Goal: Task Accomplishment & Management: Manage account settings

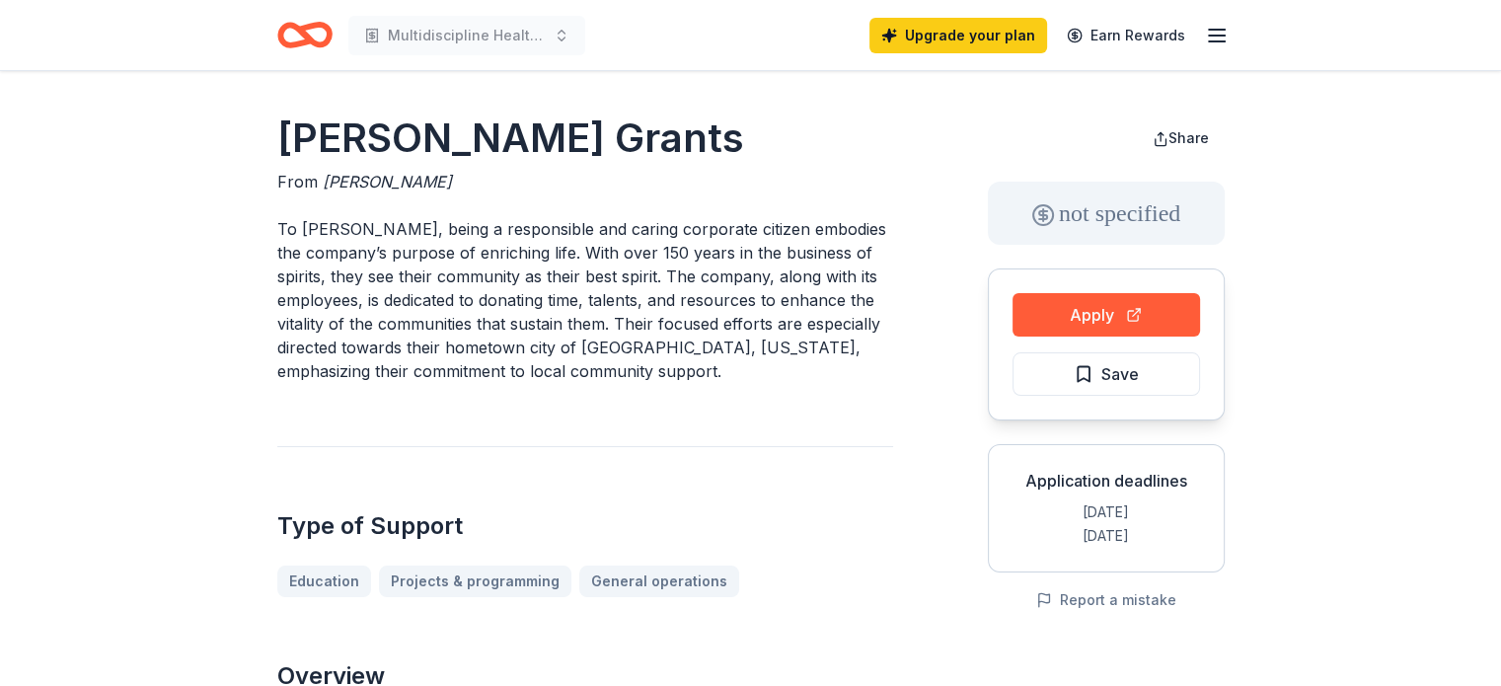
click at [303, 32] on icon "Home" at bounding box center [313, 35] width 31 height 20
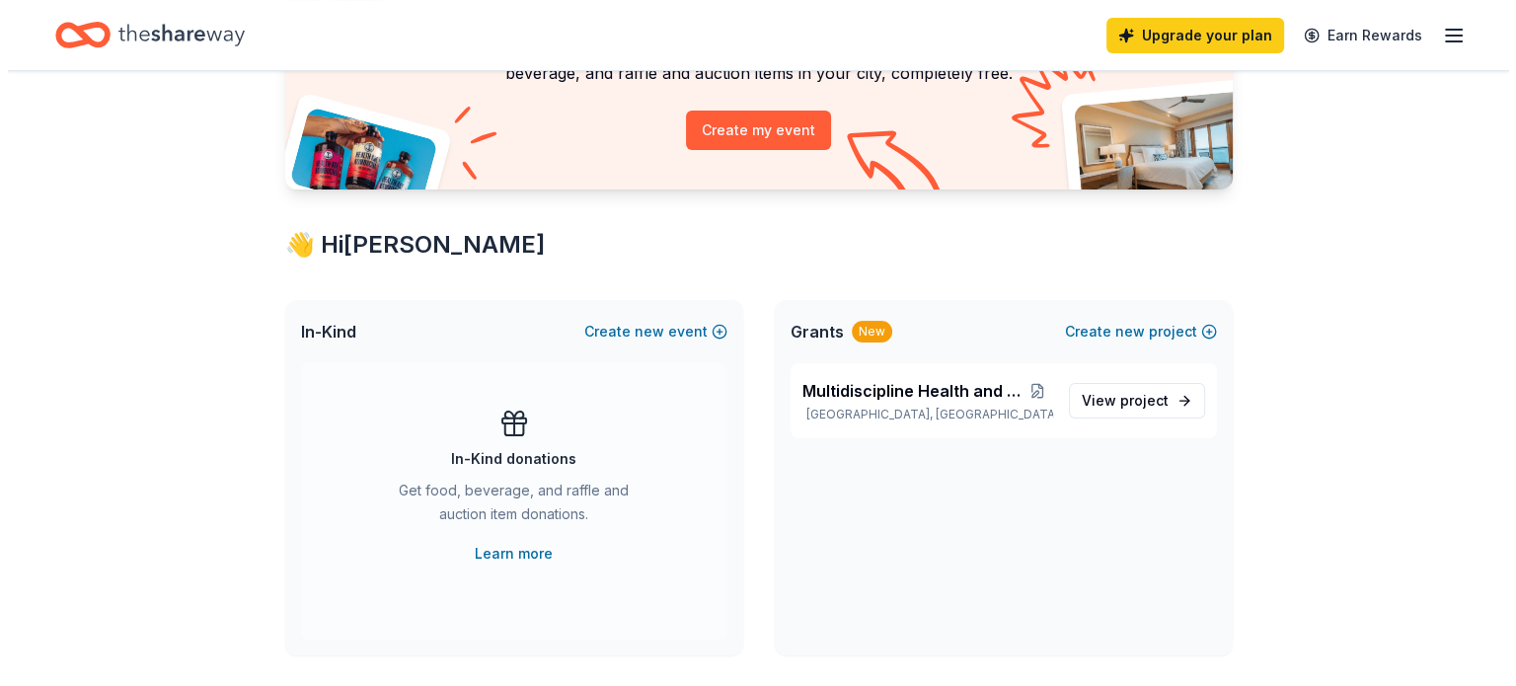
scroll to position [294, 0]
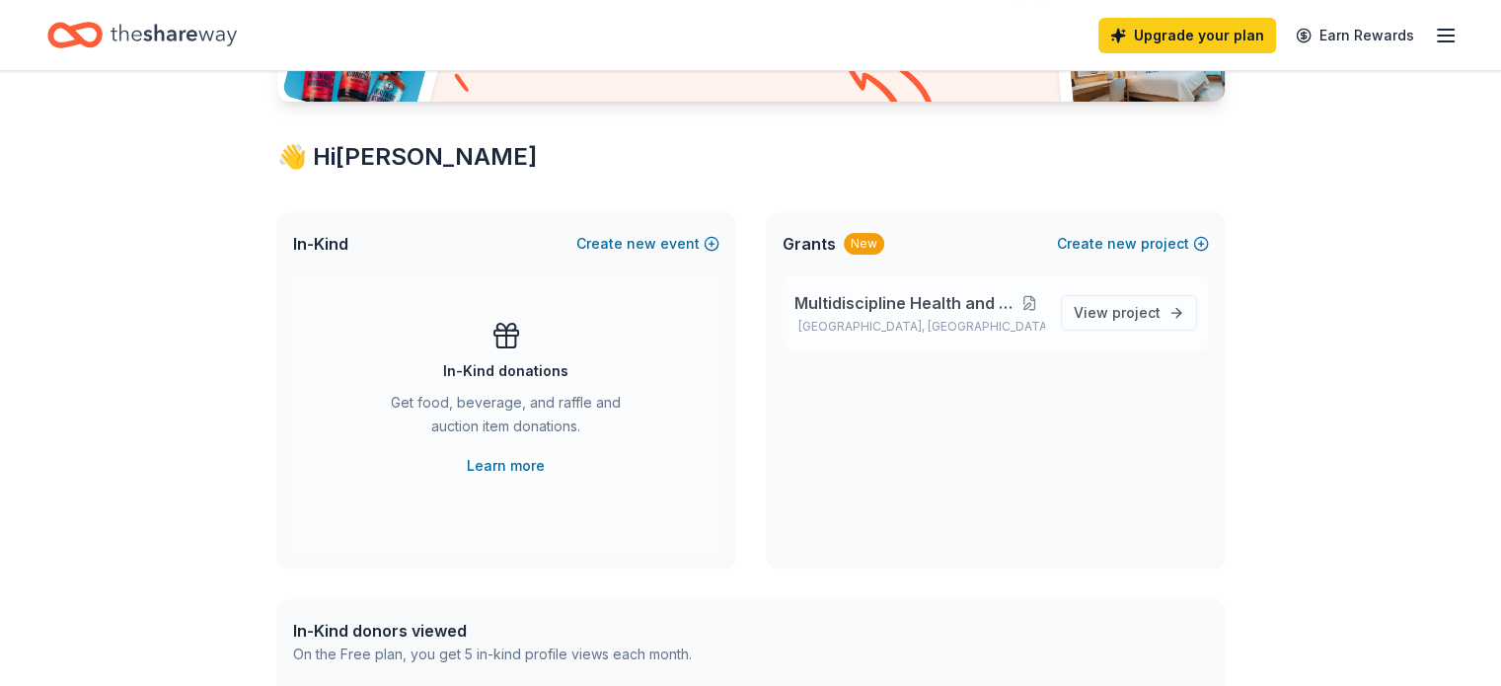
click at [1036, 306] on button at bounding box center [1030, 303] width 32 height 16
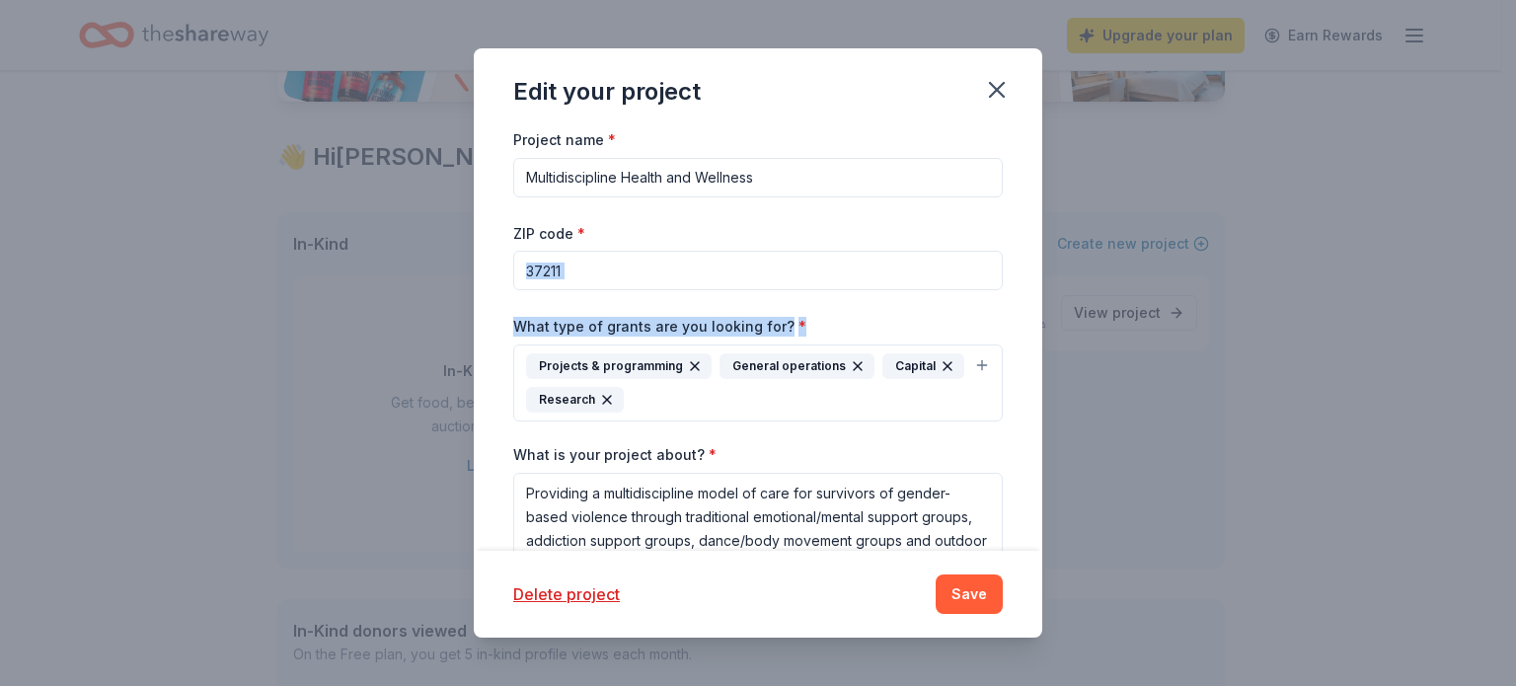
drag, startPoint x: 1042, startPoint y: 228, endPoint x: 1054, endPoint y: 307, distance: 79.9
click at [1055, 310] on div "Edit your project Project name * Multidiscipline Health and Wellness ZIP code *…" at bounding box center [758, 343] width 1516 height 686
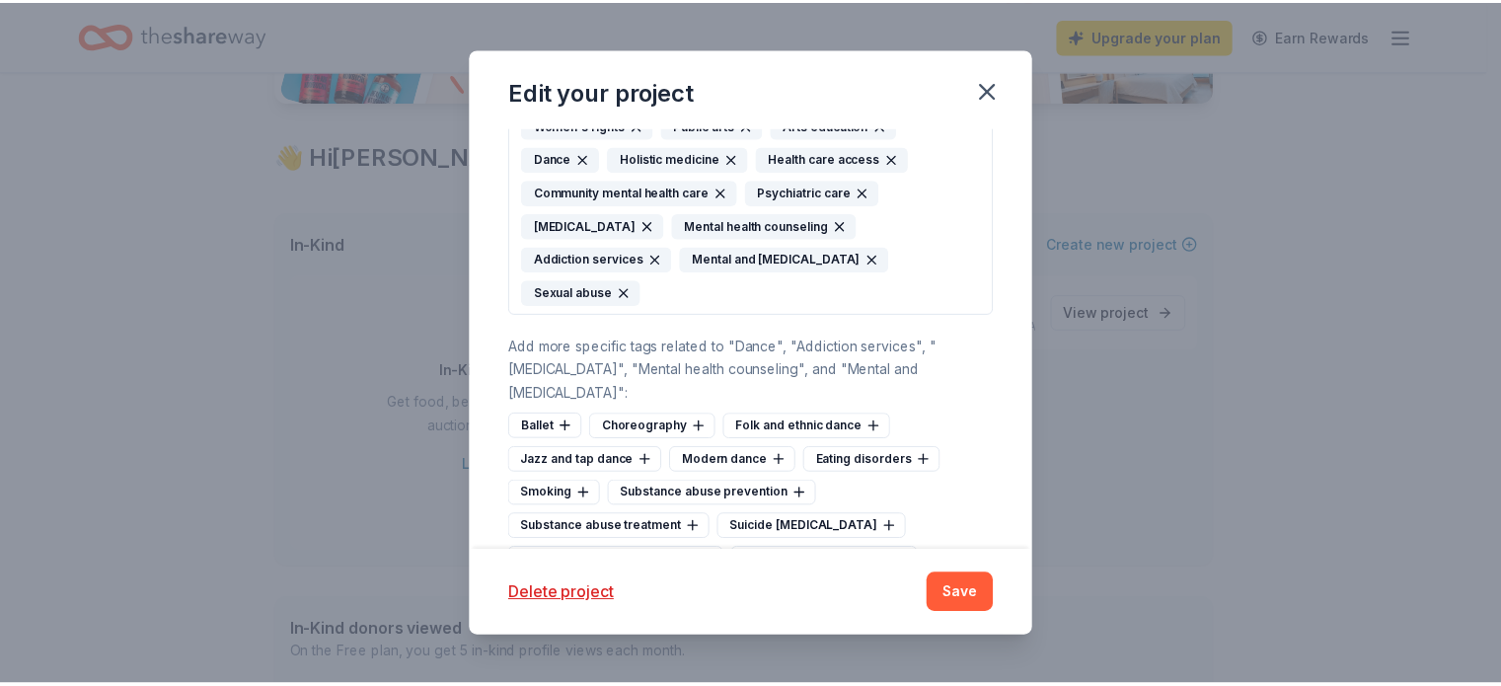
scroll to position [849, 0]
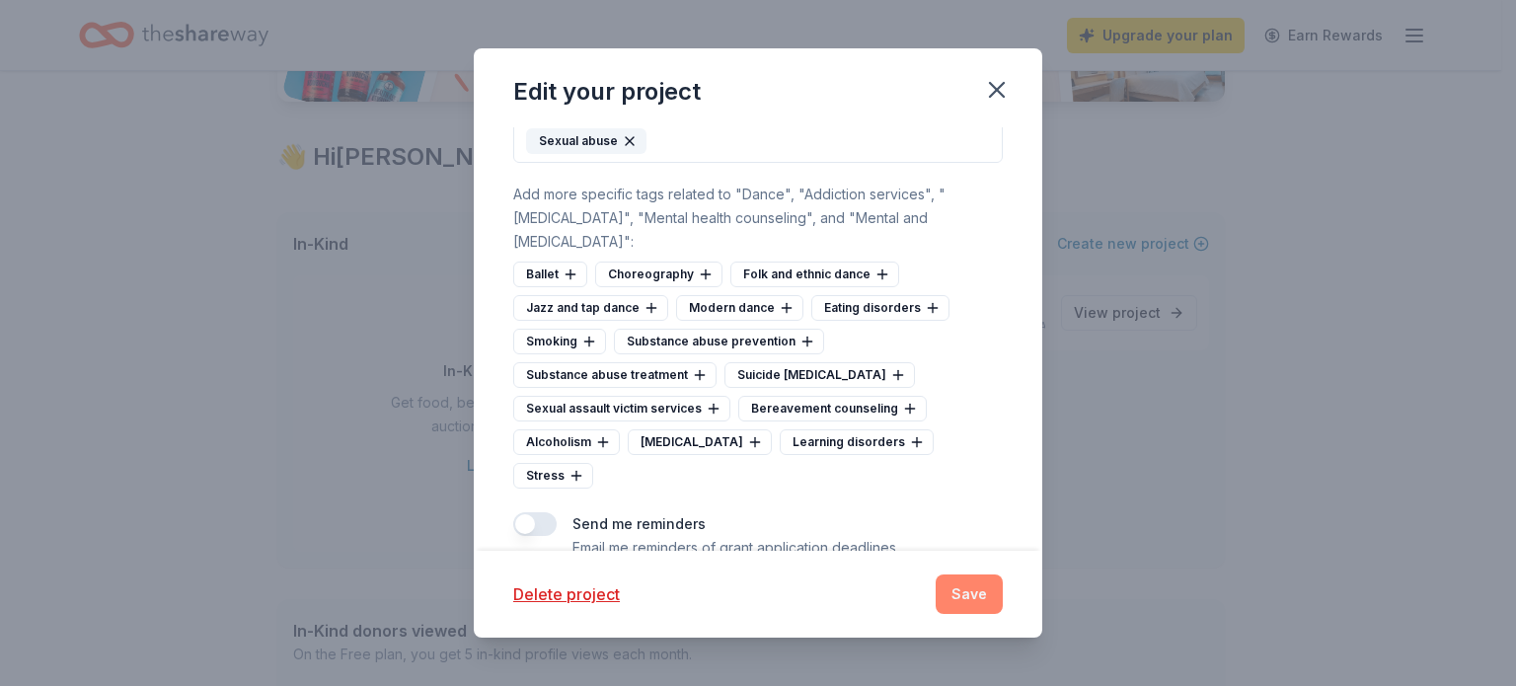
click at [966, 609] on button "Save" at bounding box center [969, 594] width 67 height 39
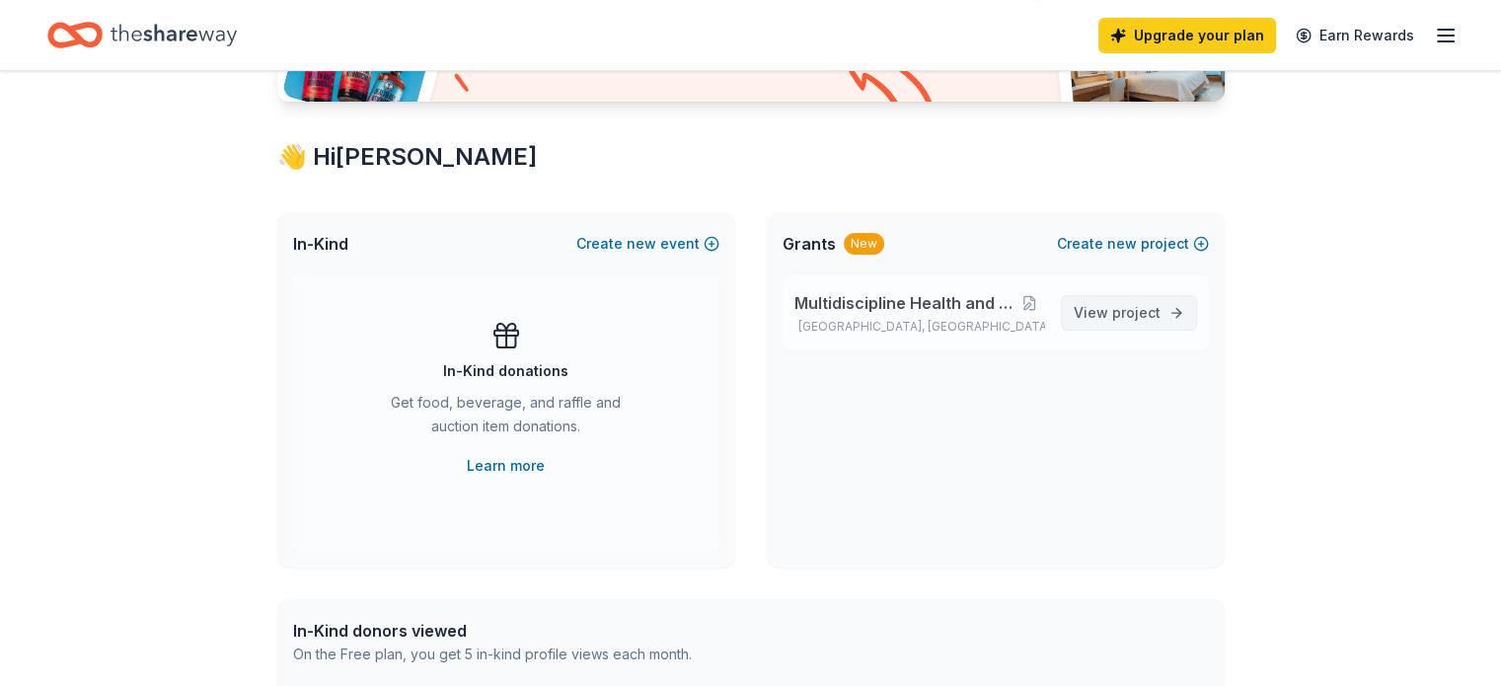
click at [1163, 323] on link "View project" at bounding box center [1129, 313] width 136 height 36
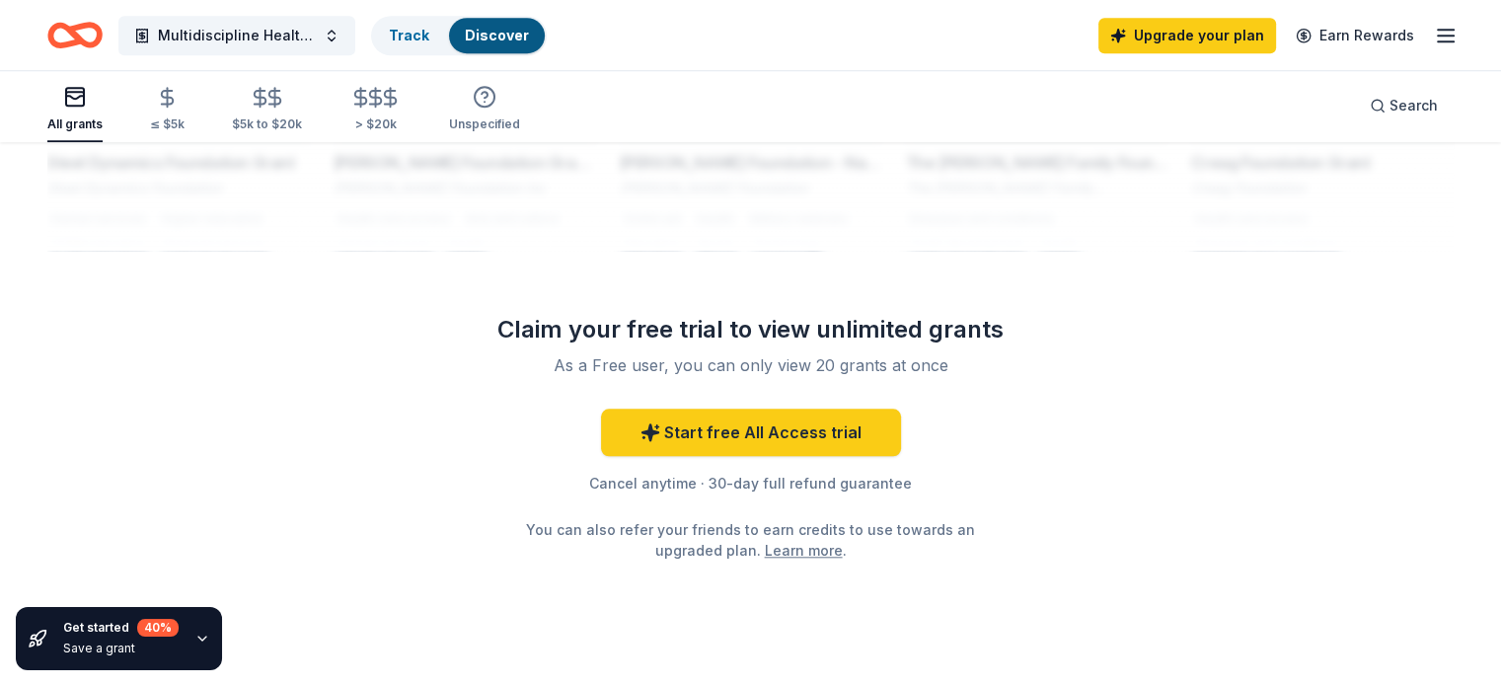
scroll to position [1802, 0]
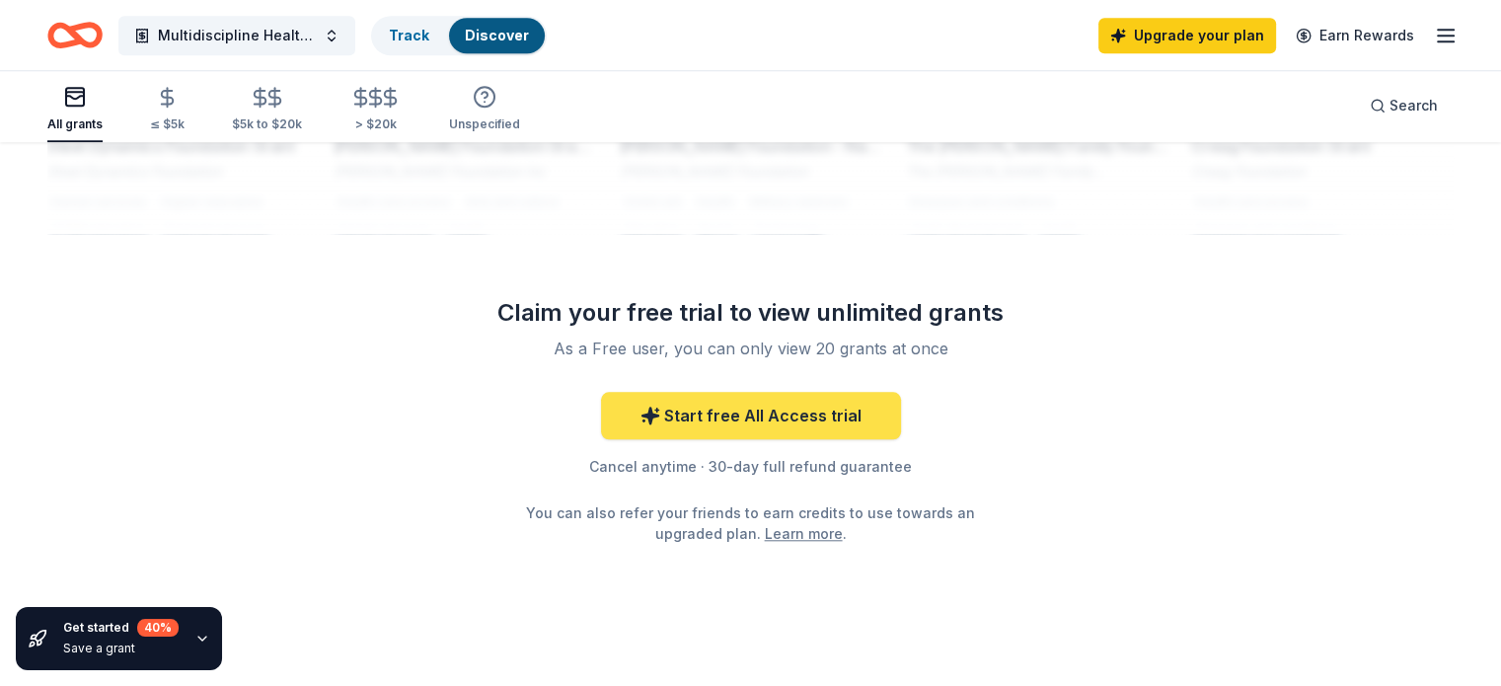
click at [854, 409] on link "Start free All Access trial" at bounding box center [751, 415] width 300 height 47
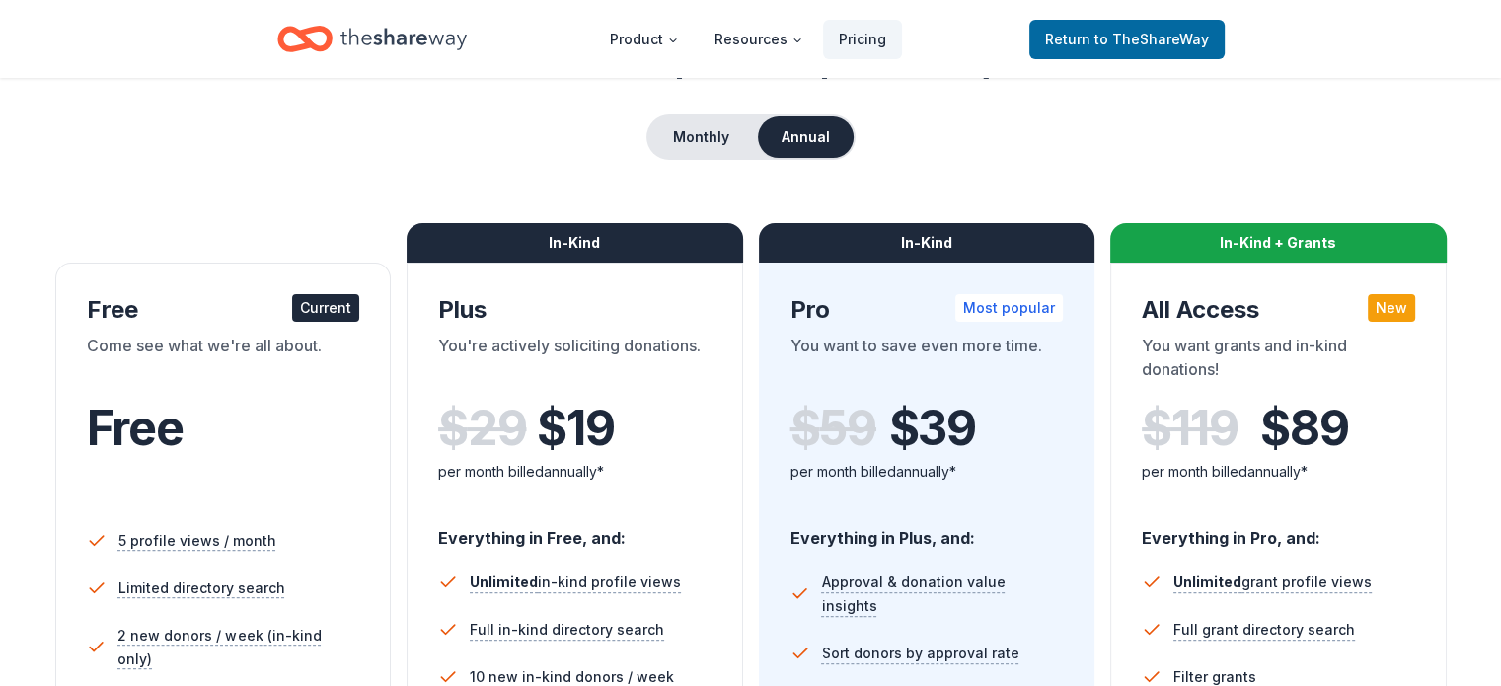
scroll to position [92, 0]
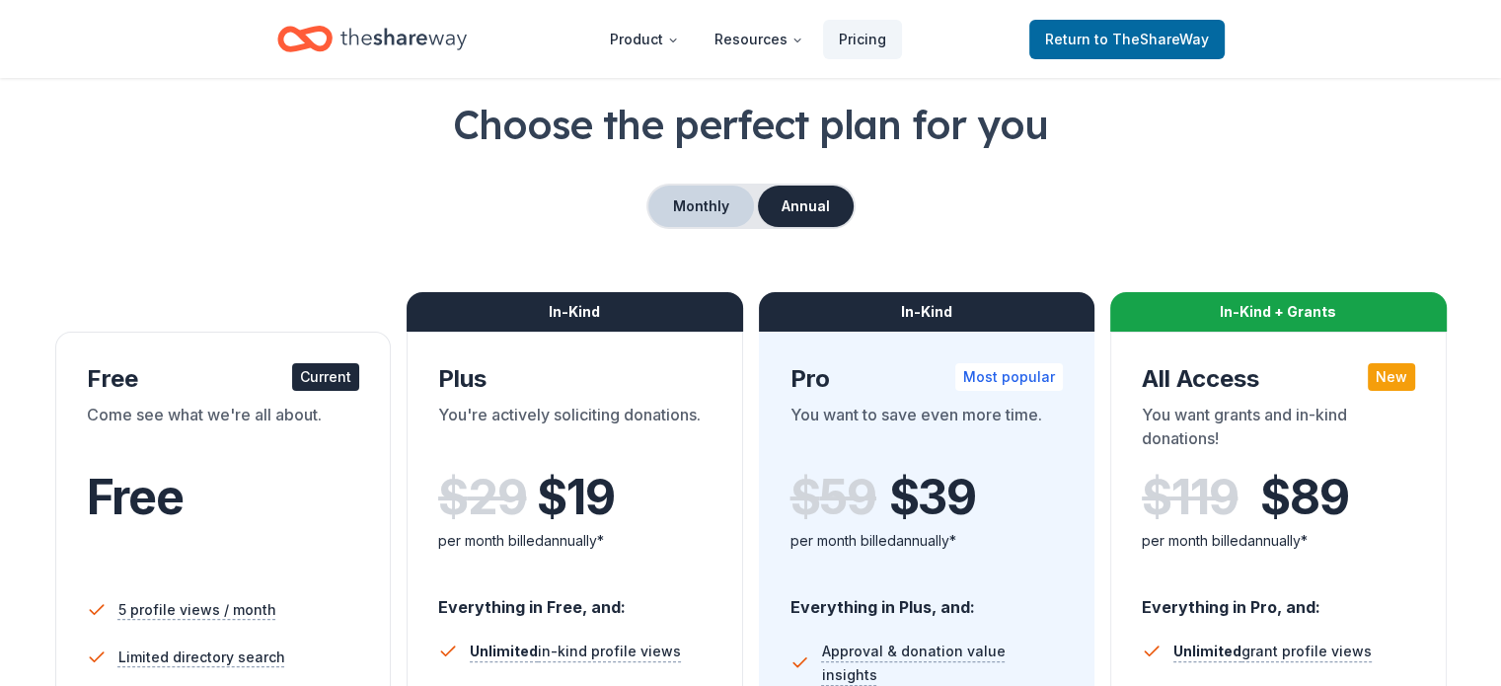
click at [682, 200] on button "Monthly" at bounding box center [702, 206] width 106 height 41
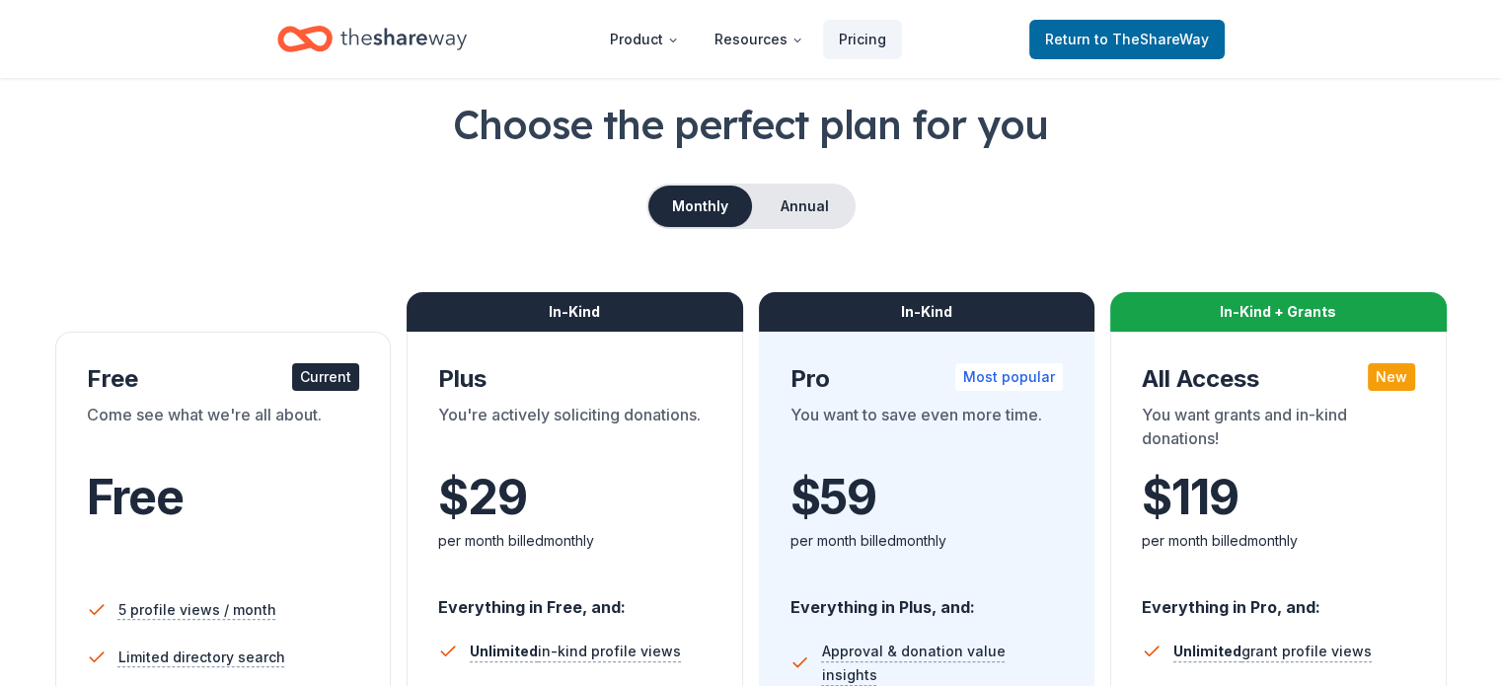
click at [286, 465] on div "Free" at bounding box center [223, 518] width 273 height 120
click at [344, 371] on div "Current" at bounding box center [325, 377] width 67 height 28
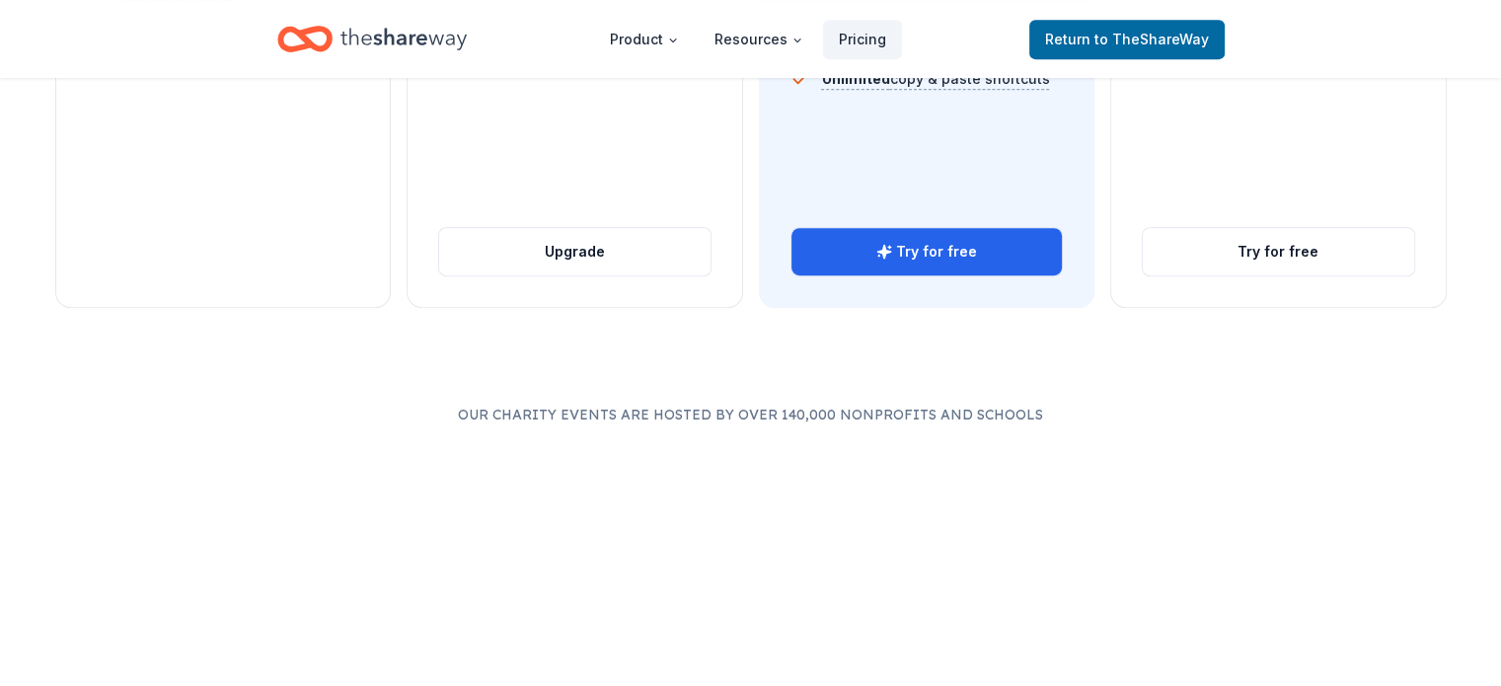
scroll to position [0, 0]
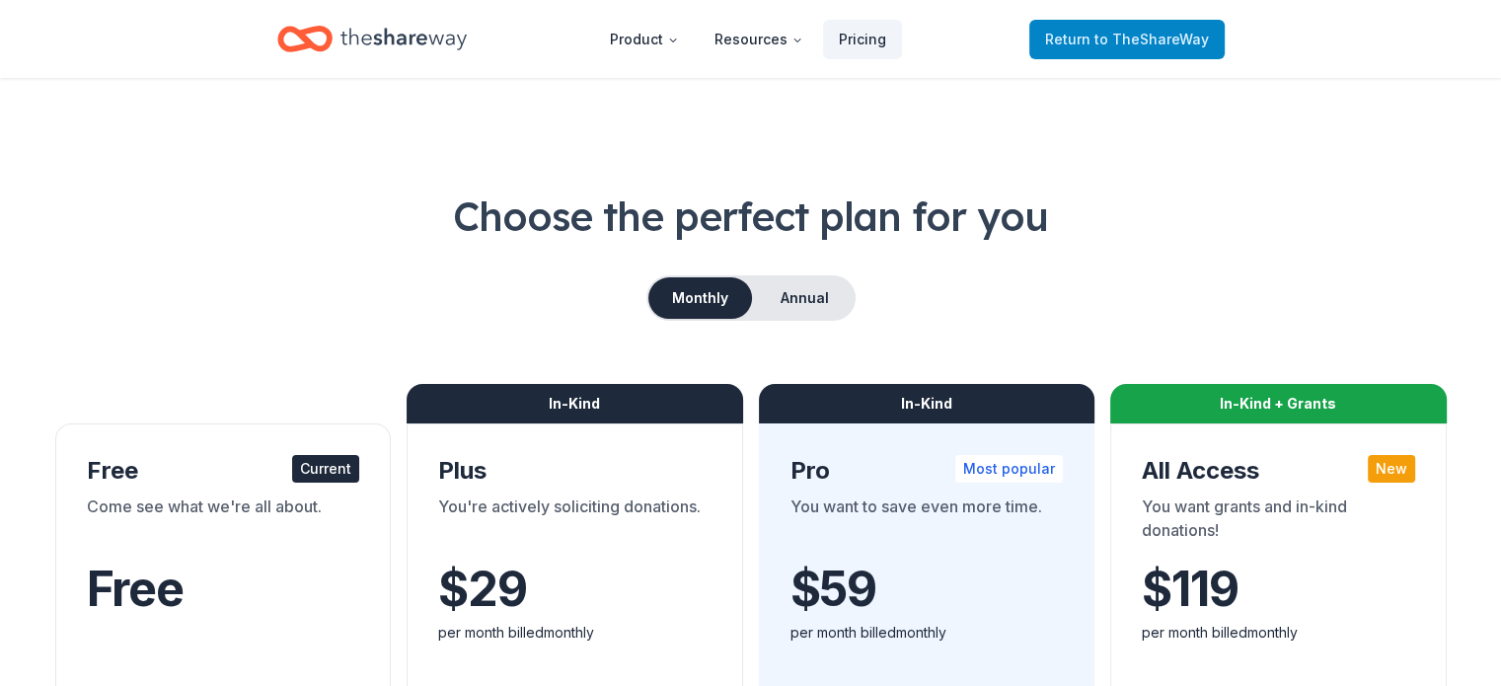
click at [1110, 41] on span "to TheShareWay" at bounding box center [1152, 39] width 115 height 17
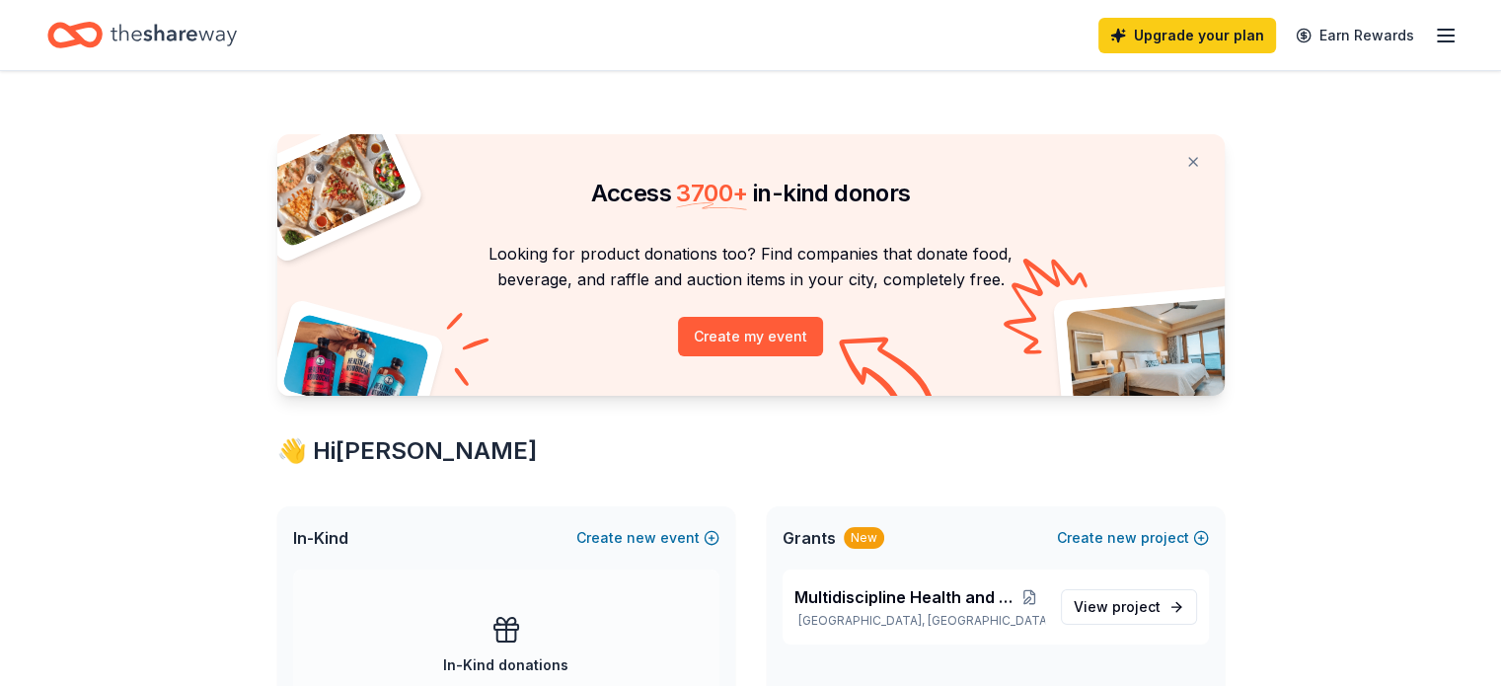
click at [1434, 26] on icon "button" at bounding box center [1446, 36] width 24 height 24
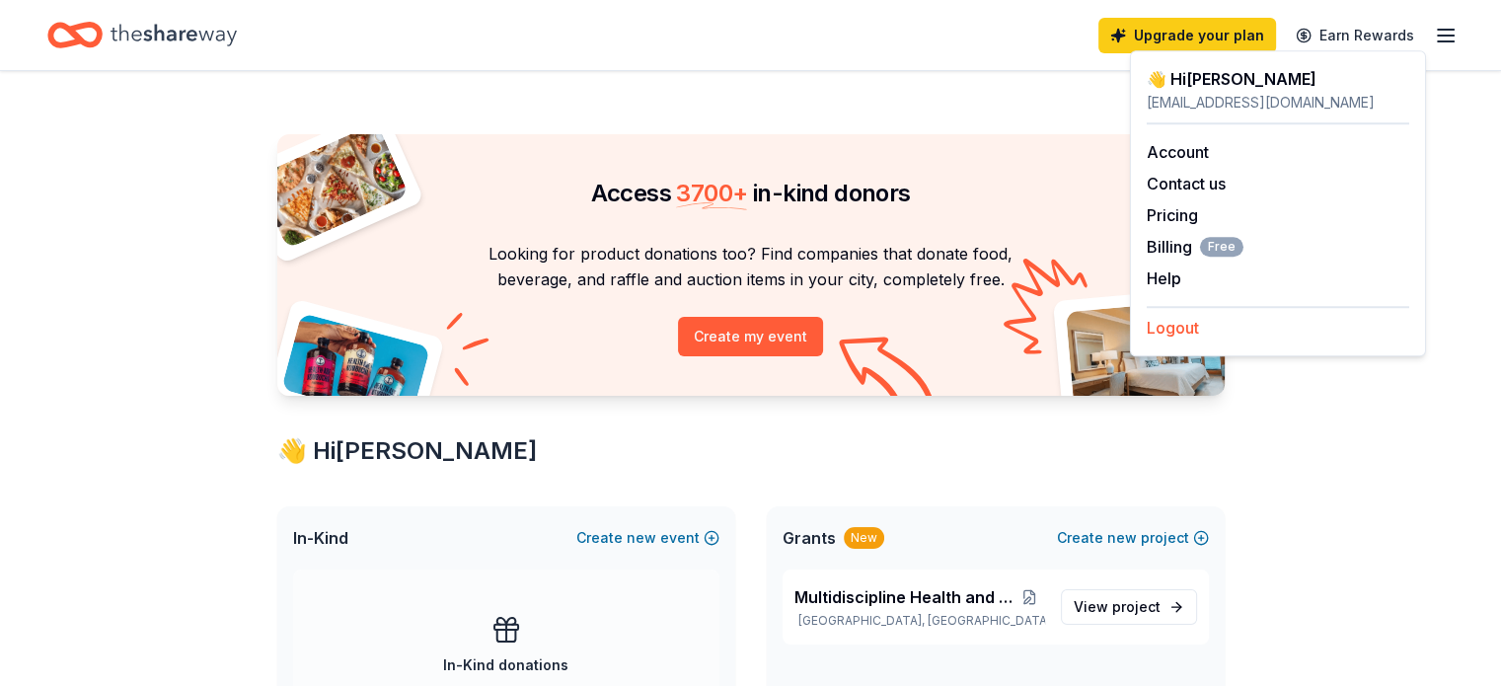
click at [1172, 322] on button "Logout" at bounding box center [1173, 328] width 52 height 24
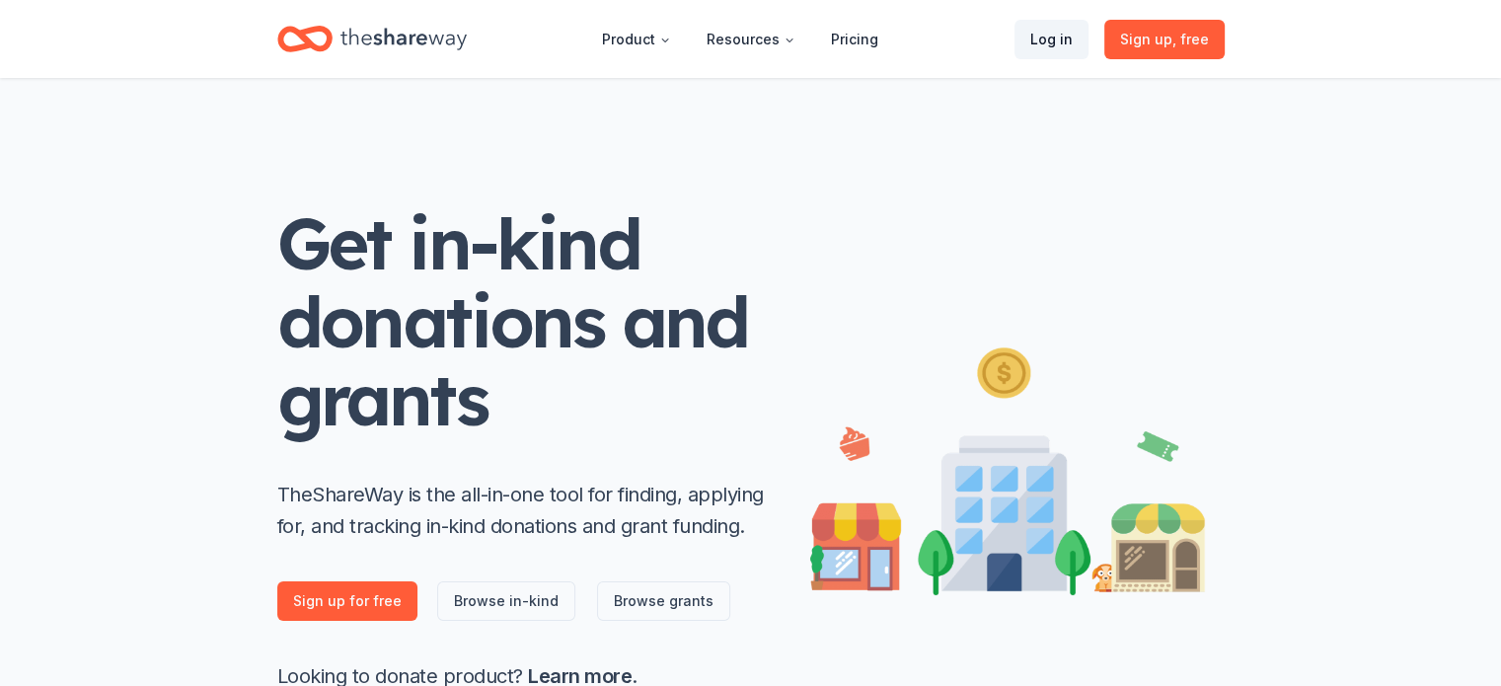
click at [1071, 46] on link "Log in" at bounding box center [1052, 39] width 74 height 39
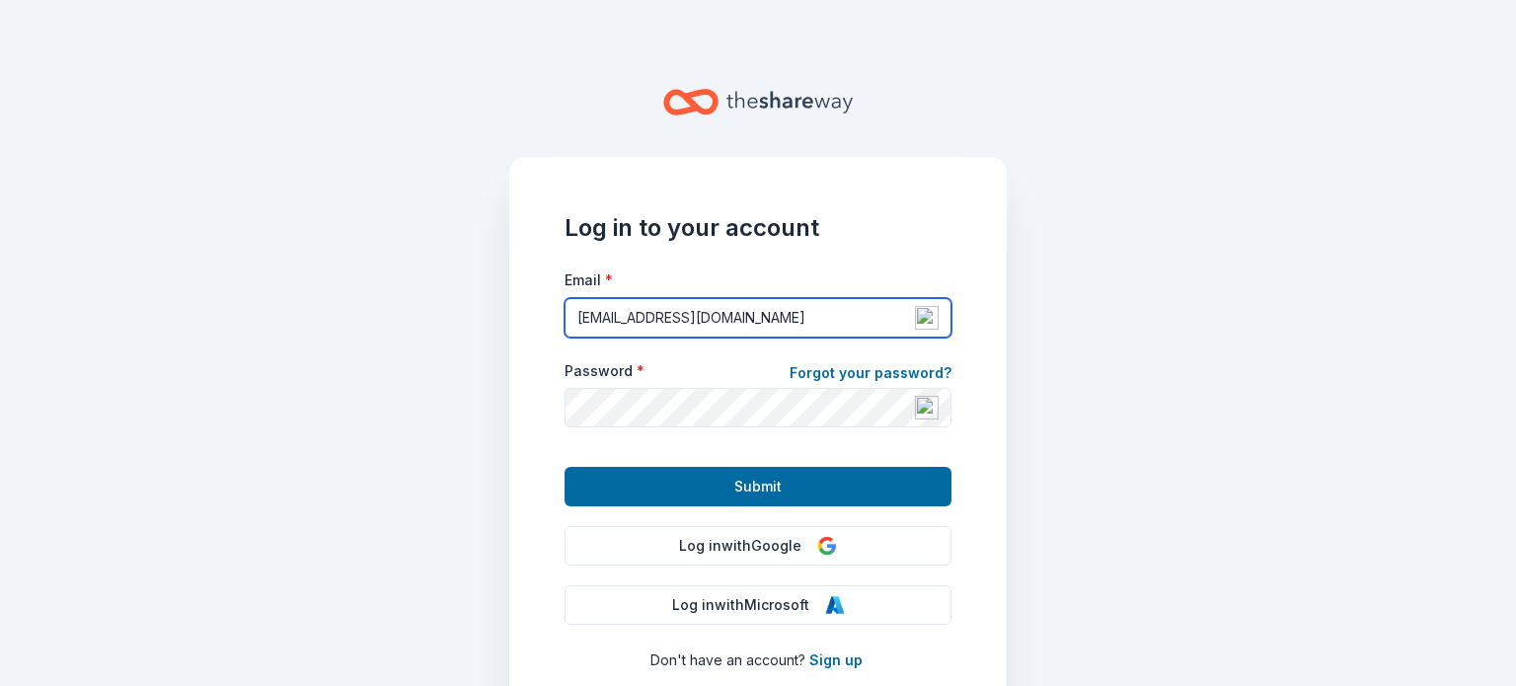
click at [682, 318] on input "gmcclain@silentnolongertn.org" at bounding box center [758, 317] width 387 height 39
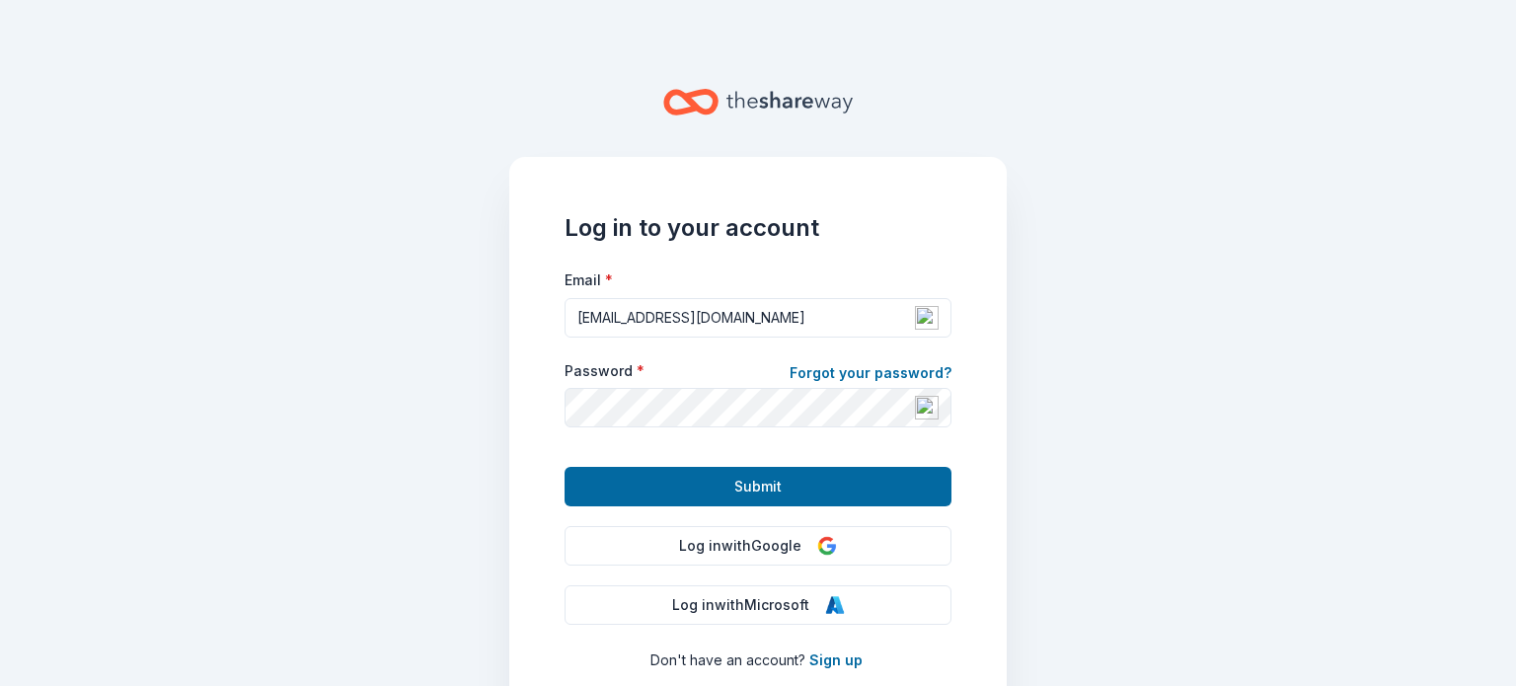
click at [1134, 447] on main "Log in to your account Email * gmcclain@silentnolongertn.org Password * Forgot …" at bounding box center [758, 343] width 1516 height 686
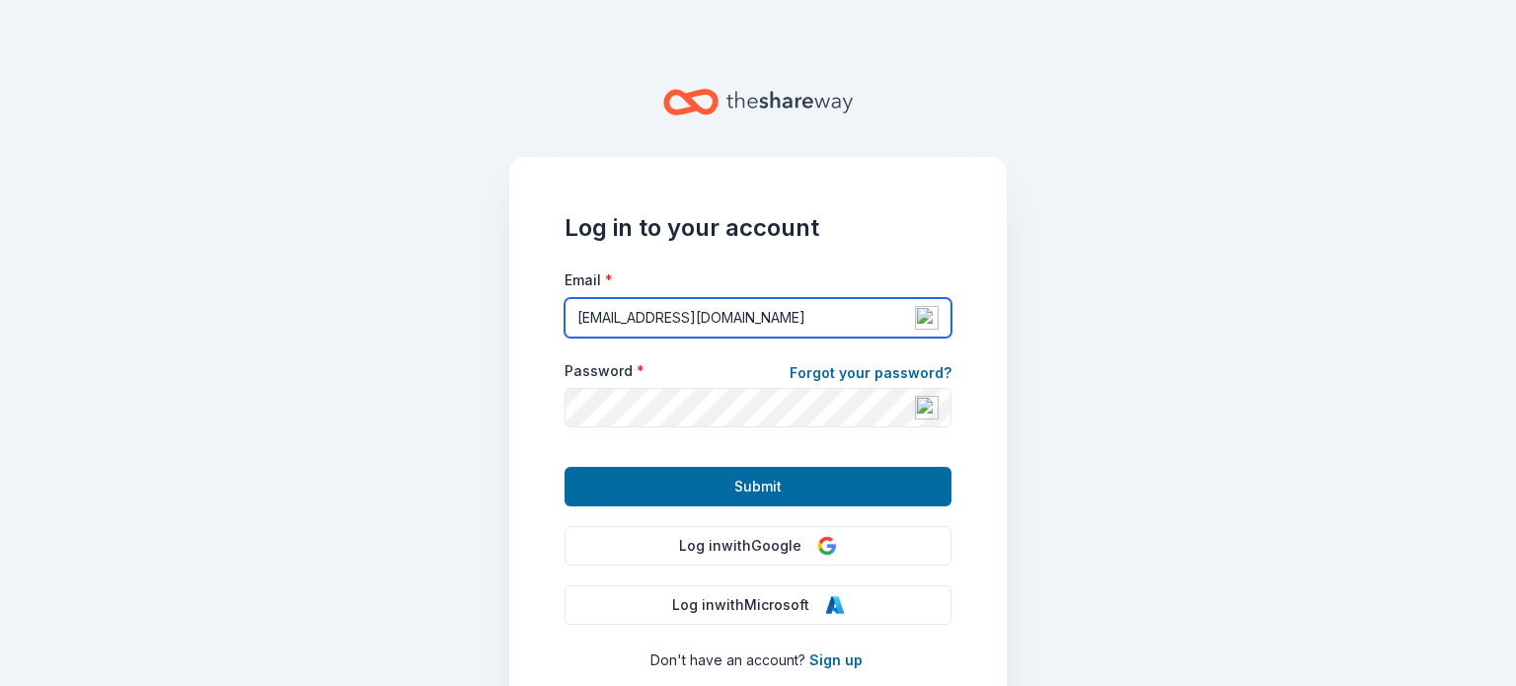
click at [815, 332] on input "gmcclain@silentnolongertn.org" at bounding box center [758, 317] width 387 height 39
type input "contact@silentnolongertn.org"
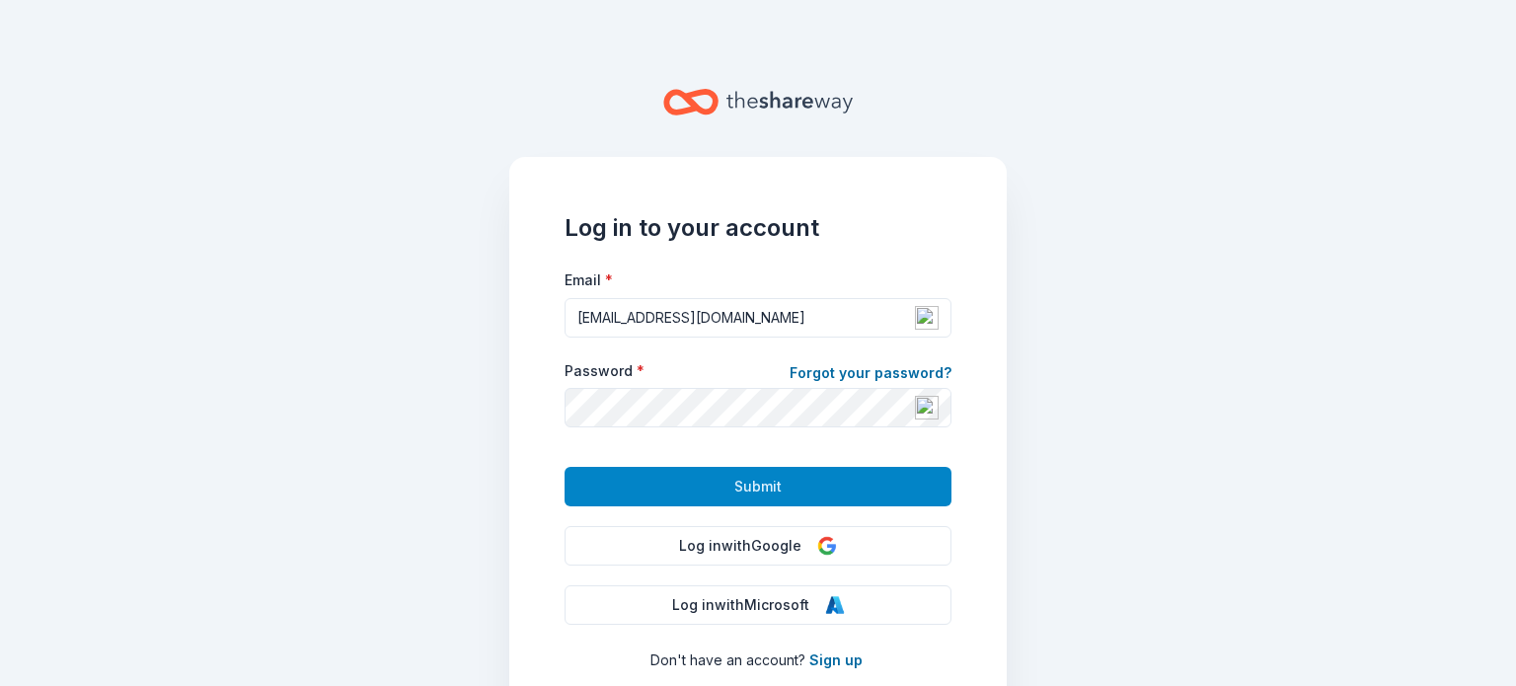
click at [646, 489] on button "Submit" at bounding box center [758, 486] width 387 height 39
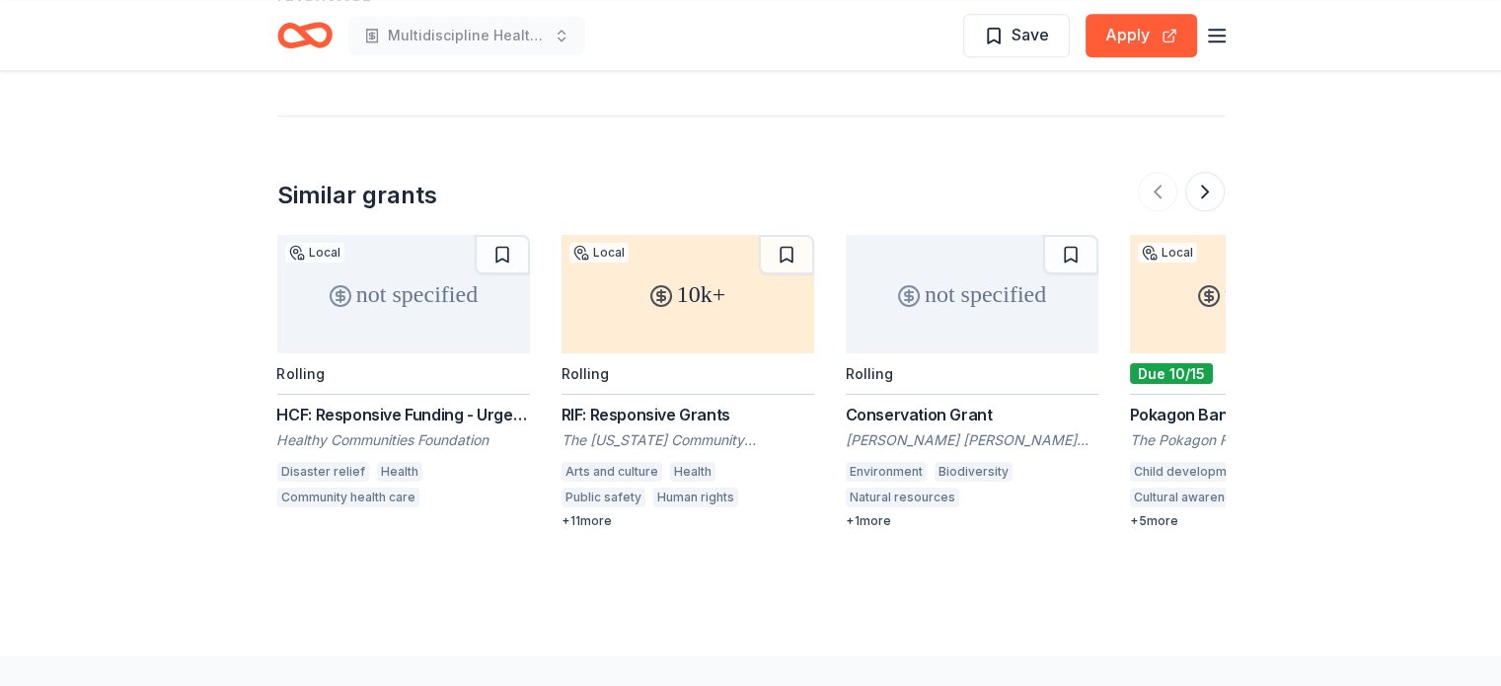
scroll to position [2523, 0]
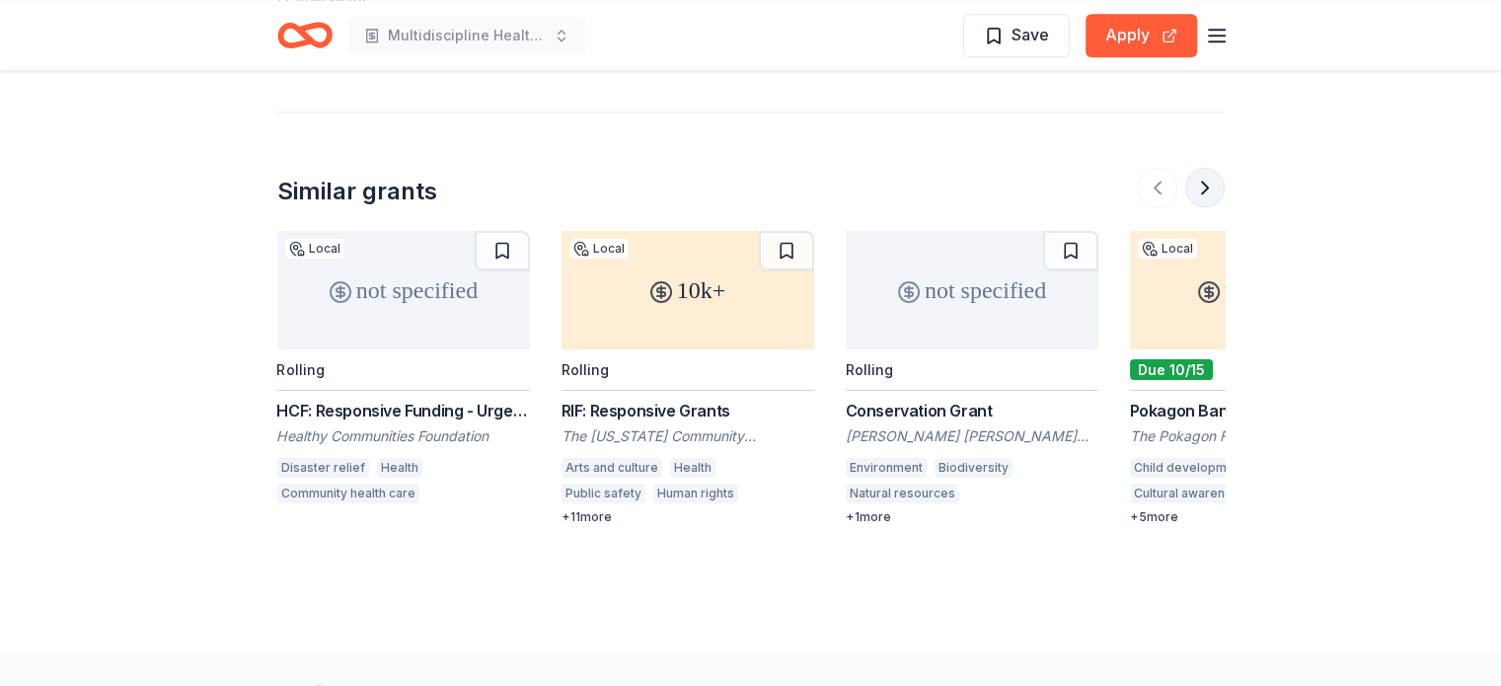
click at [1206, 168] on button at bounding box center [1205, 187] width 39 height 39
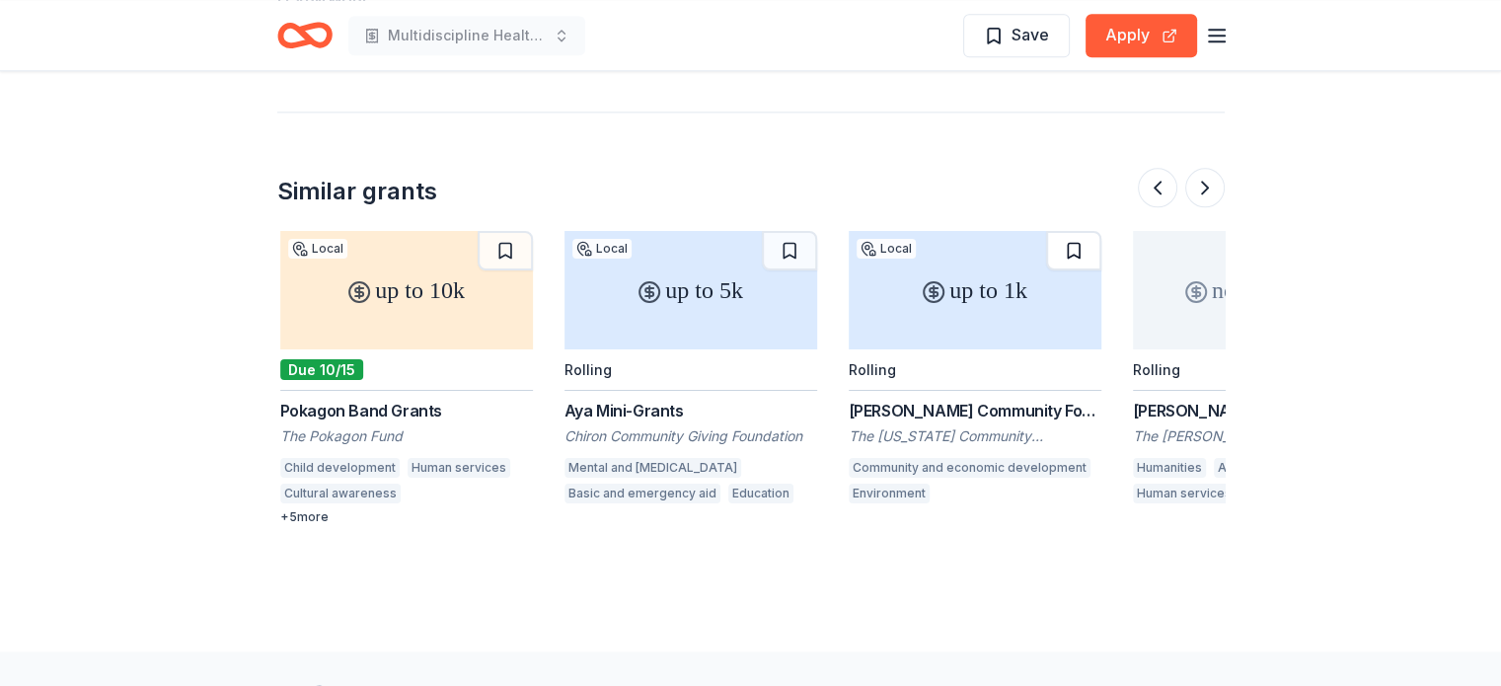
scroll to position [0, 853]
drag, startPoint x: 247, startPoint y: 389, endPoint x: 483, endPoint y: 377, distance: 236.2
click at [1160, 168] on button at bounding box center [1157, 187] width 39 height 39
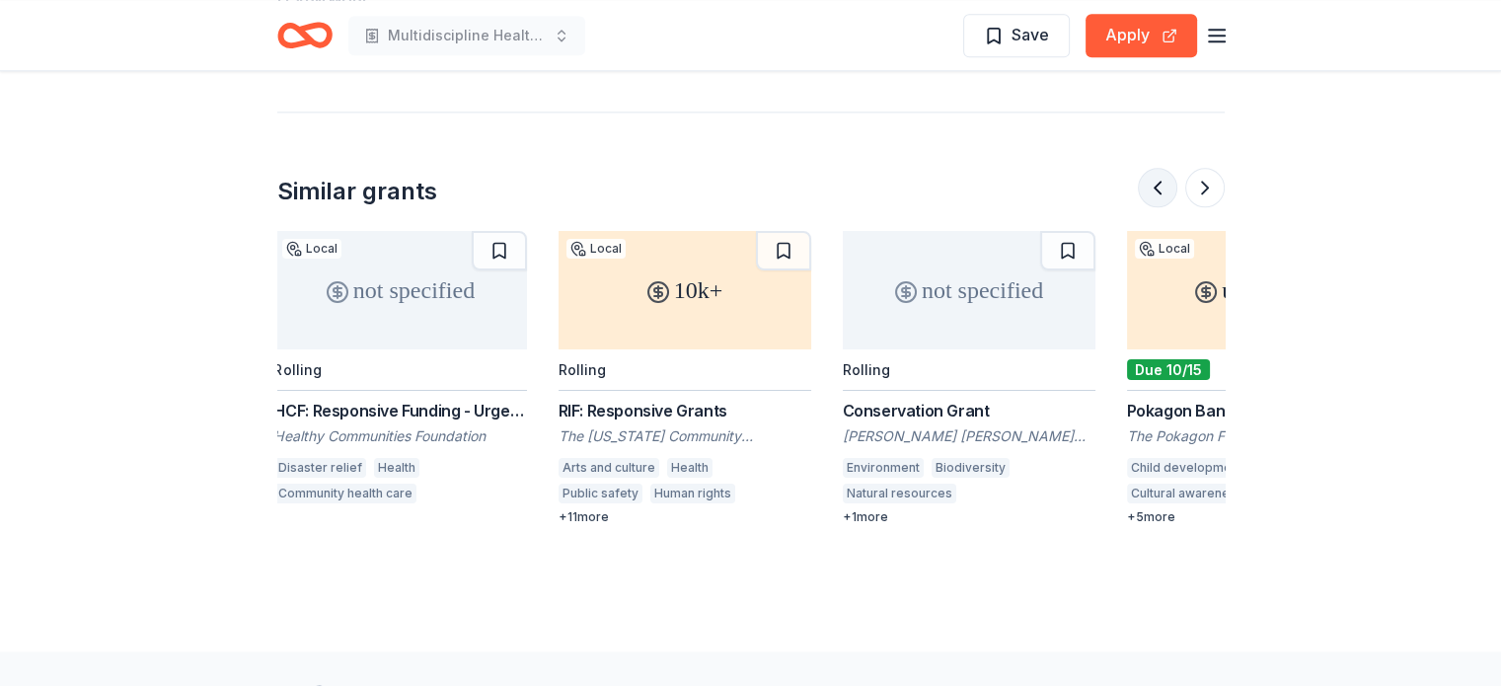
scroll to position [0, 0]
click at [1203, 168] on button at bounding box center [1205, 187] width 39 height 39
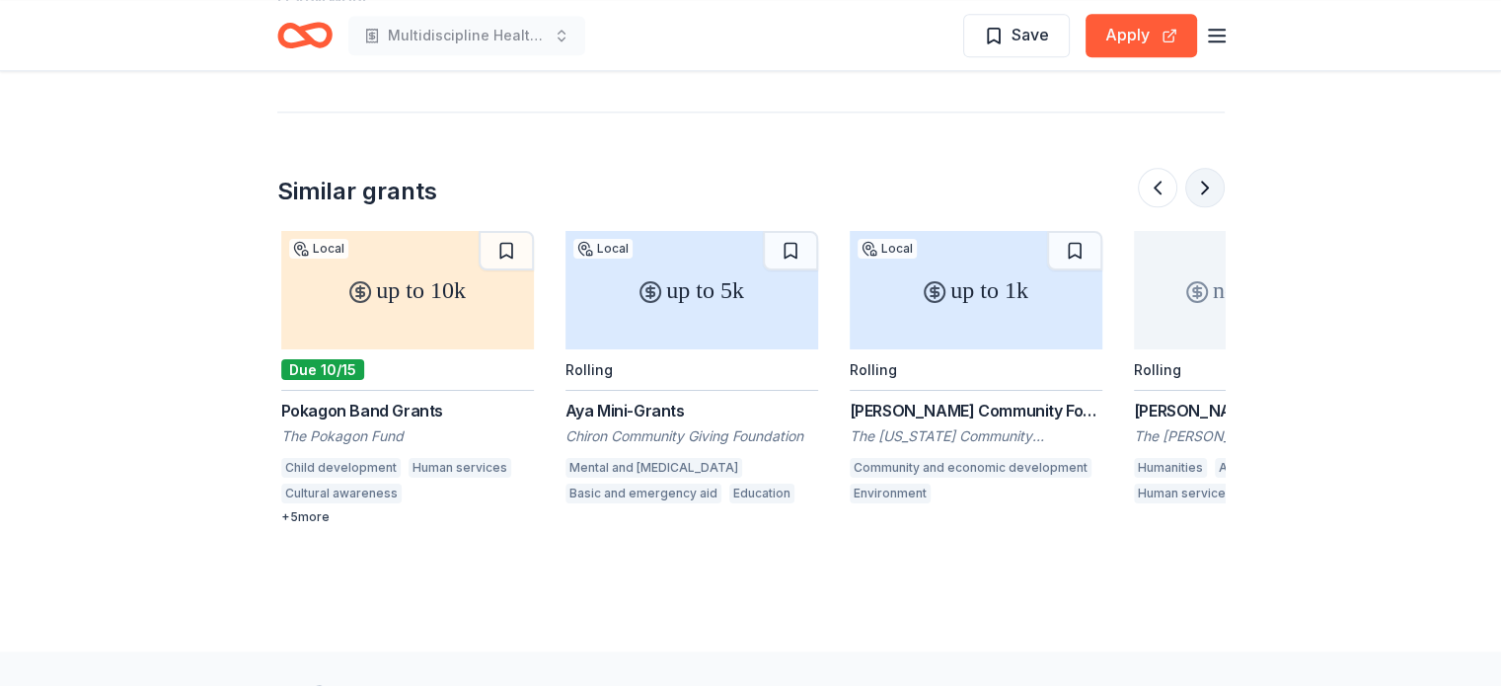
scroll to position [0, 853]
click at [1206, 168] on button at bounding box center [1205, 187] width 39 height 39
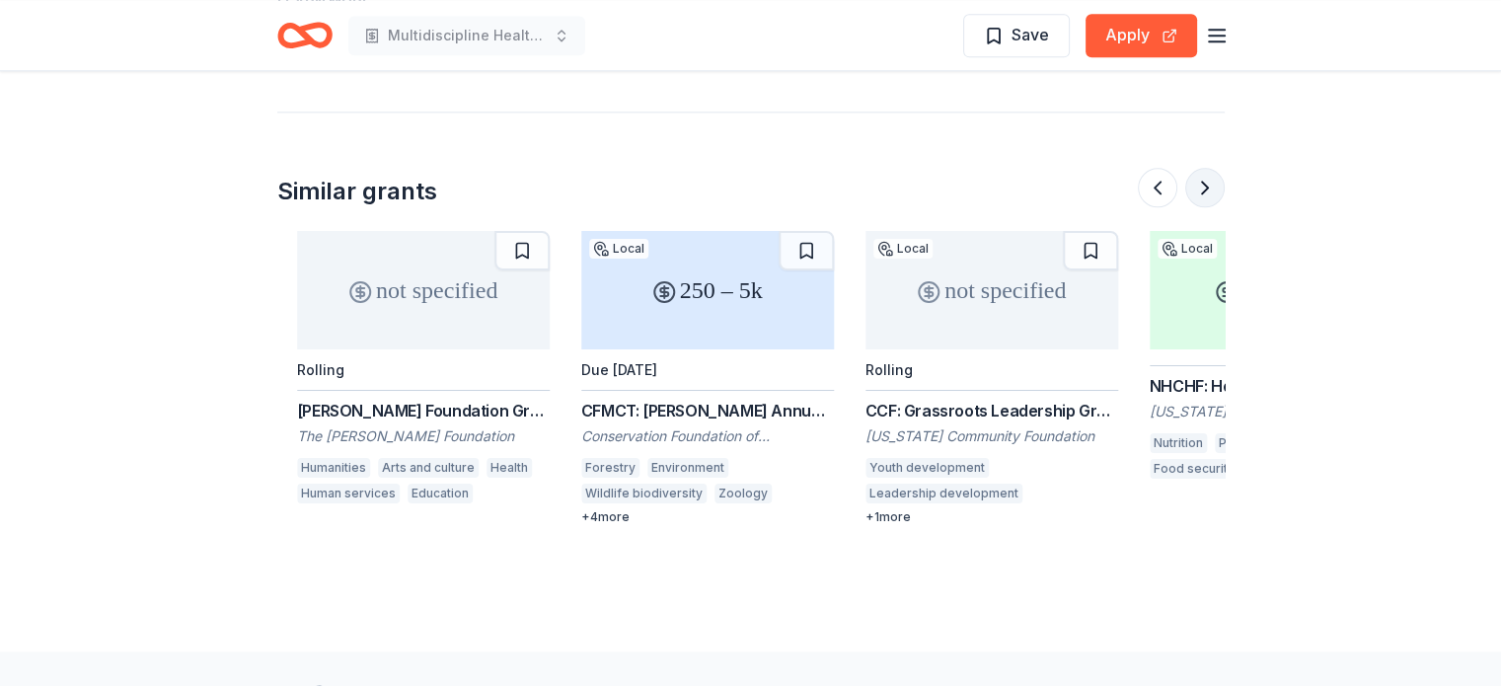
scroll to position [0, 1706]
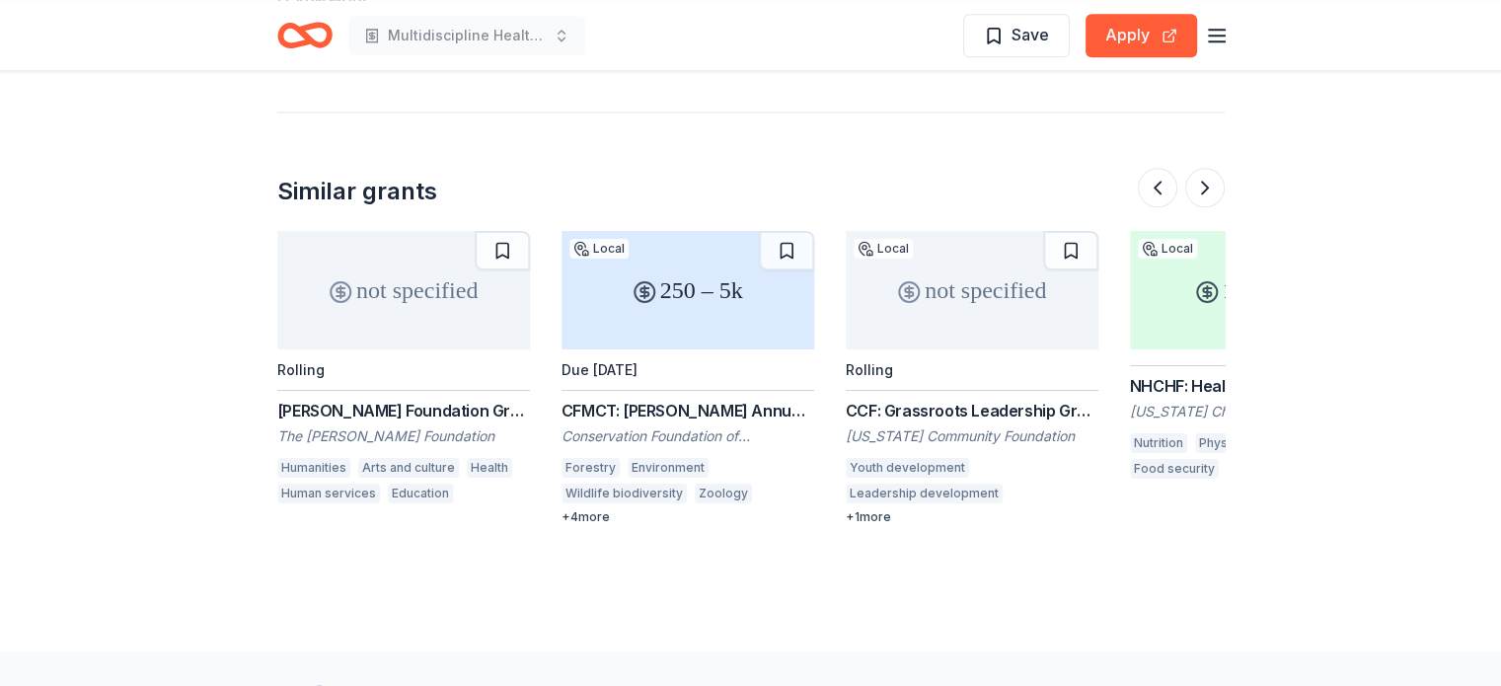
click at [1200, 168] on button at bounding box center [1205, 187] width 39 height 39
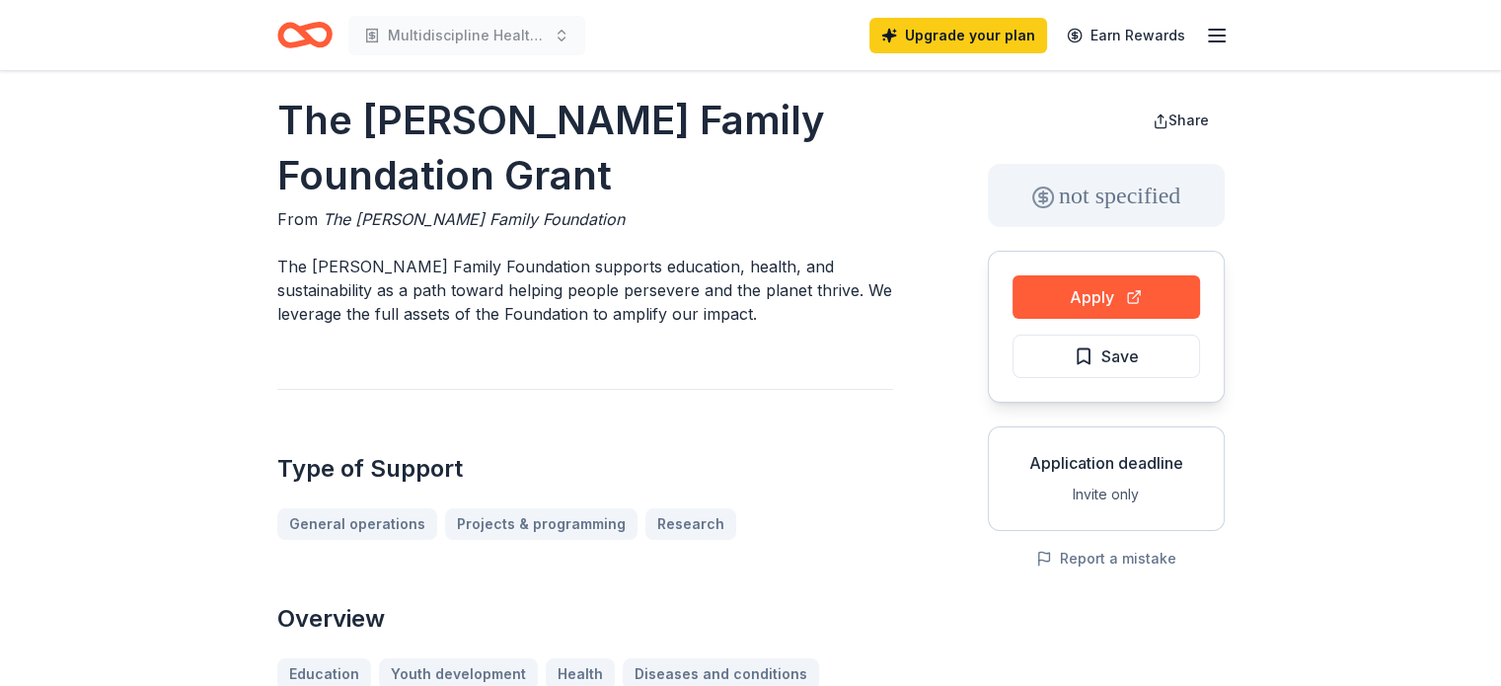
scroll to position [0, 0]
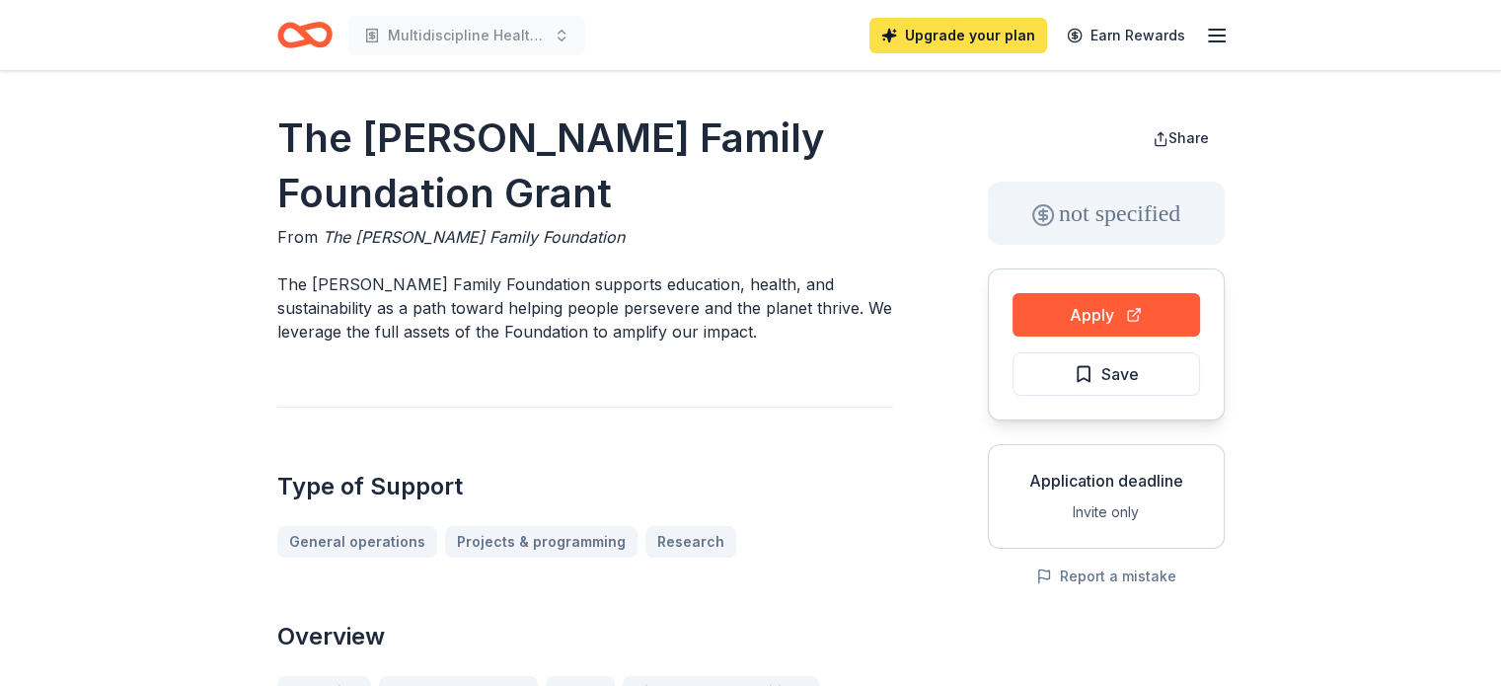
click at [1019, 42] on link "Upgrade your plan" at bounding box center [959, 36] width 178 height 36
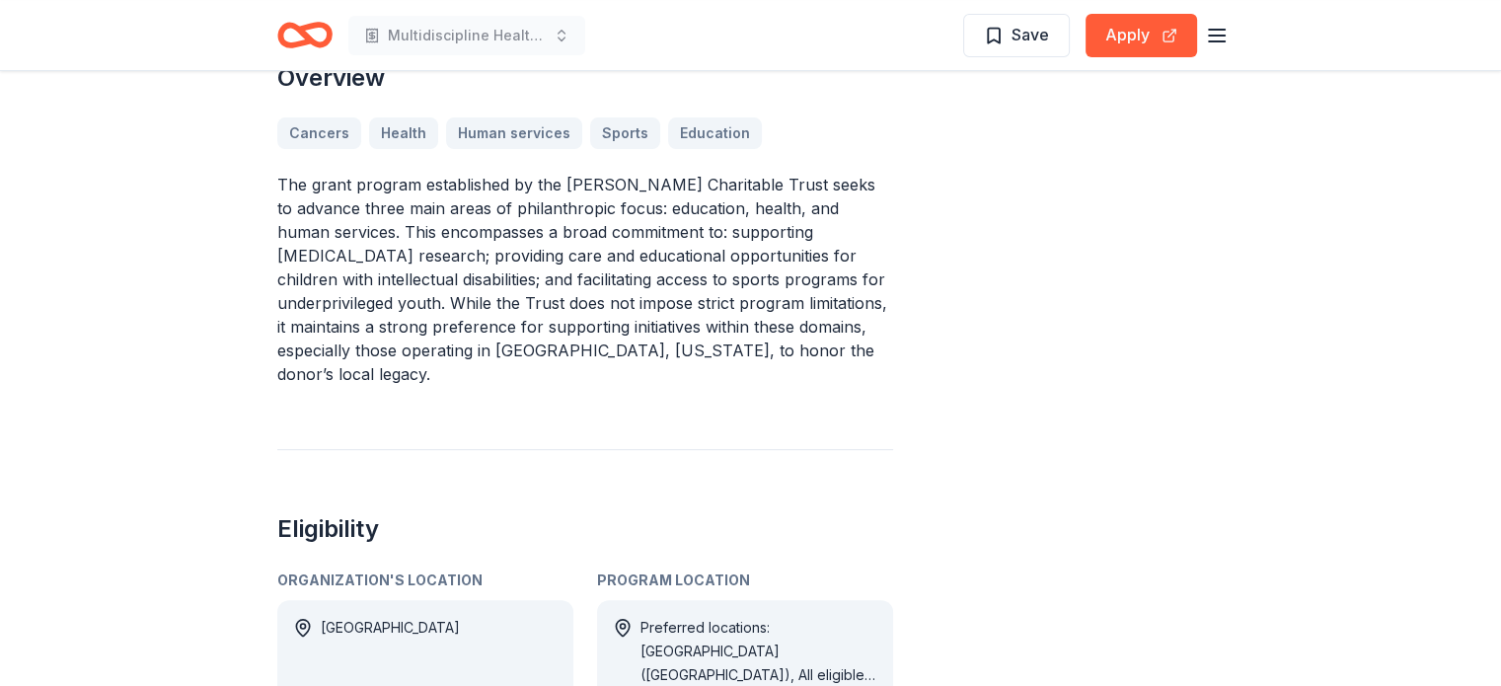
scroll to position [675, 0]
